Goal: Navigation & Orientation: Find specific page/section

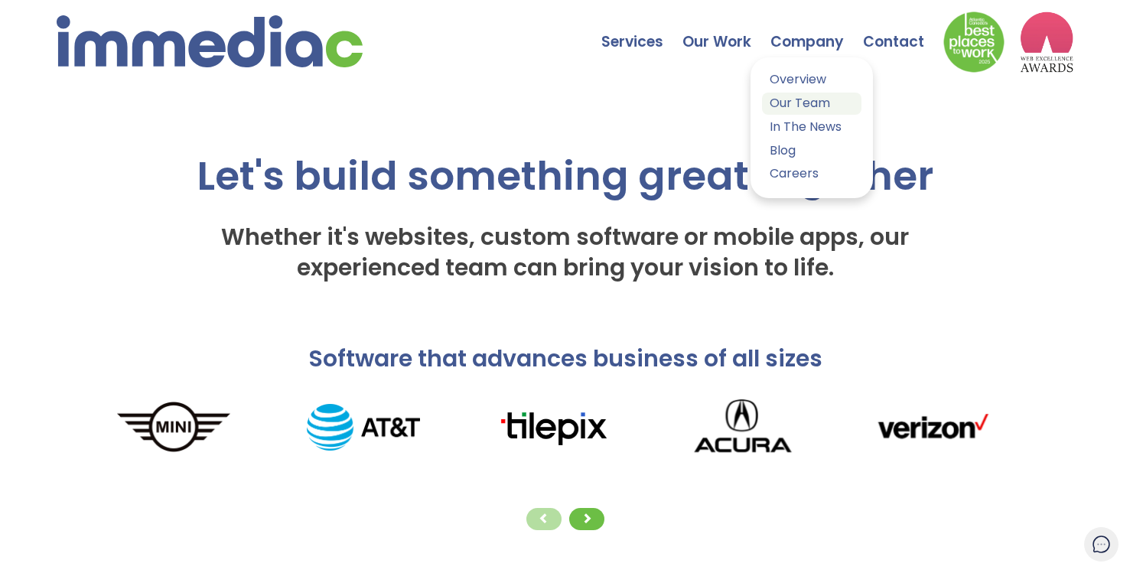
click at [816, 96] on link "Our Team" at bounding box center [811, 104] width 99 height 22
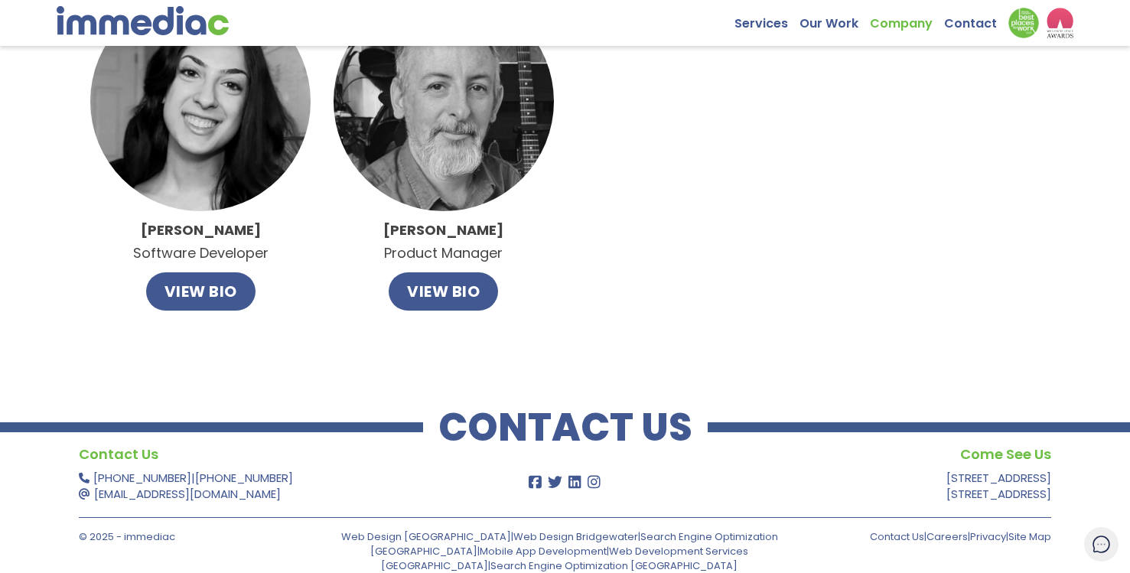
scroll to position [1303, 0]
click at [182, 25] on img at bounding box center [143, 20] width 172 height 29
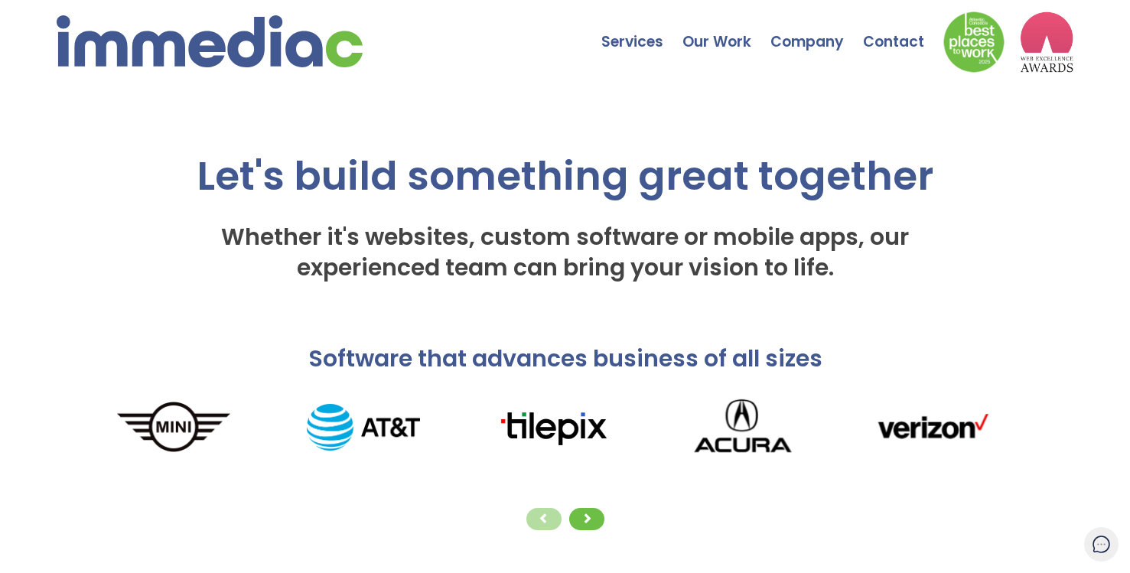
click at [204, 67] on img at bounding box center [210, 41] width 306 height 52
